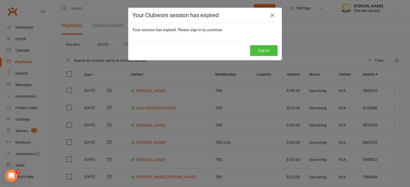
click at [224, 48] on button "Sign In" at bounding box center [263, 50] width 27 height 11
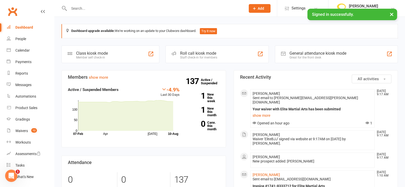
click at [88, 8] on input "text" at bounding box center [154, 8] width 175 height 7
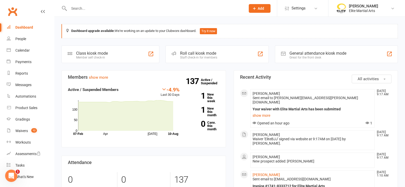
type input "a"
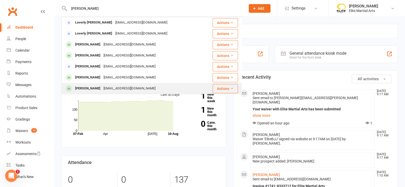
type input "espinal"
click at [91, 89] on div "[PERSON_NAME]" at bounding box center [87, 88] width 28 height 7
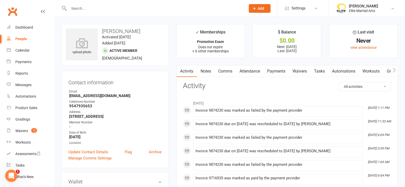
click at [276, 73] on link "Payments" at bounding box center [275, 72] width 25 height 12
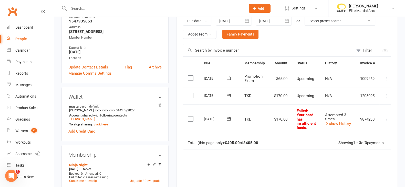
scroll to position [86, 0]
click at [227, 119] on icon at bounding box center [228, 118] width 5 height 5
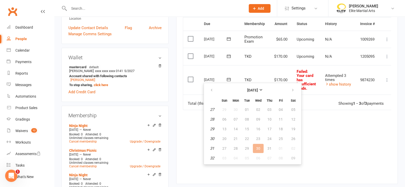
scroll to position [125, 0]
click at [293, 89] on icon "button" at bounding box center [293, 90] width 4 height 4
click at [226, 129] on button "10" at bounding box center [224, 128] width 11 height 9
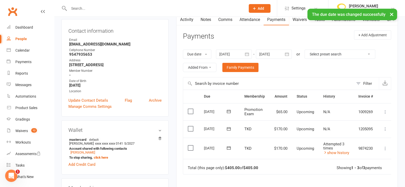
scroll to position [0, 0]
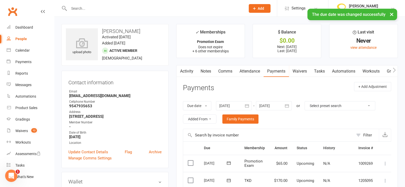
click at [100, 9] on div "× The due date was changed successfully" at bounding box center [199, 9] width 398 height 0
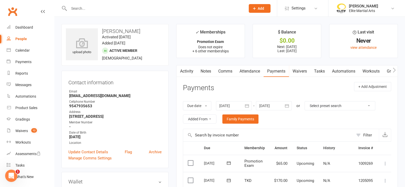
click at [100, 8] on input "text" at bounding box center [154, 8] width 175 height 7
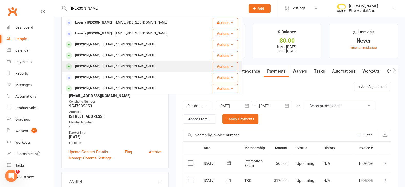
type input "espinal"
click at [91, 62] on div "John Espinal tetesaurio77@gmail.com" at bounding box center [132, 66] width 141 height 10
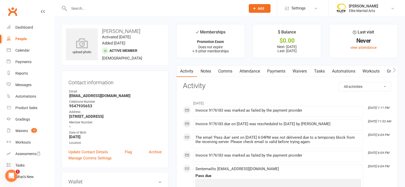
click at [277, 69] on link "Payments" at bounding box center [275, 72] width 25 height 12
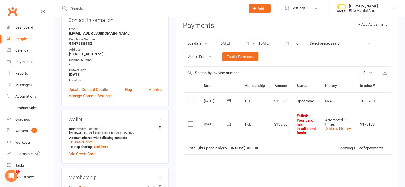
scroll to position [63, 0]
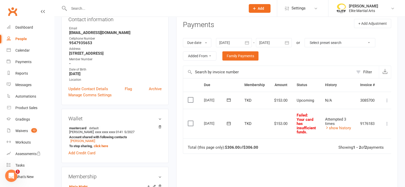
click at [228, 122] on icon at bounding box center [229, 123] width 4 height 3
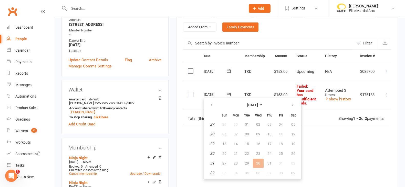
scroll to position [96, 0]
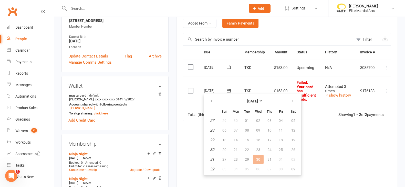
click at [259, 159] on td "30" at bounding box center [258, 159] width 11 height 9
click at [292, 102] on icon "button" at bounding box center [293, 101] width 4 height 4
click at [223, 139] on span "10" at bounding box center [224, 140] width 4 height 4
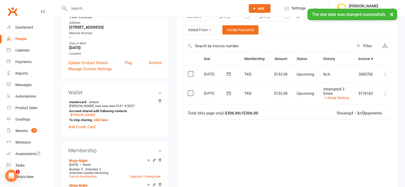
scroll to position [0, 0]
